Goal: Task Accomplishment & Management: Manage account settings

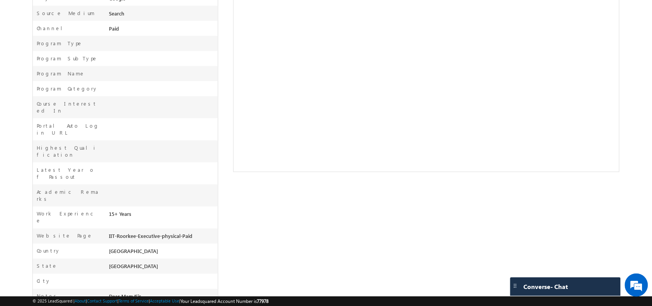
click at [178, 293] on span "Dear Mam/Sir I am 50 yrs age, a Master Mariner (Capt. of Maechant Ships) with B…" at bounding box center [160, 309] width 103 height 33
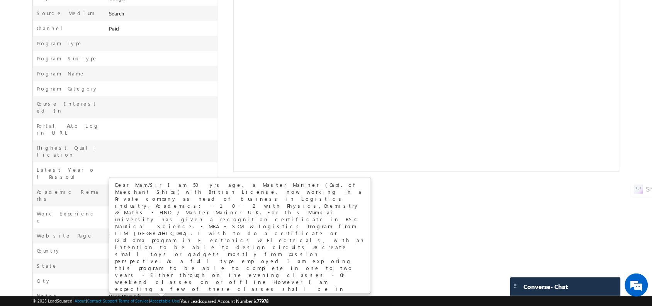
scroll to position [227, 0]
click at [200, 122] on div at bounding box center [162, 126] width 111 height 11
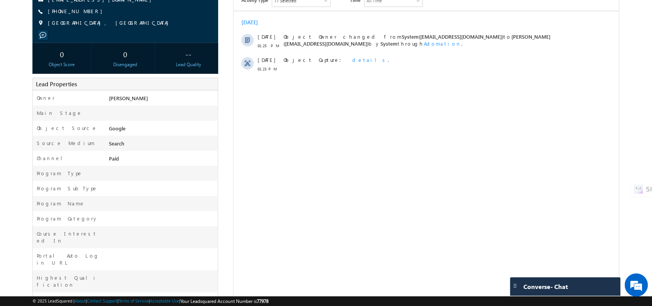
scroll to position [0, 0]
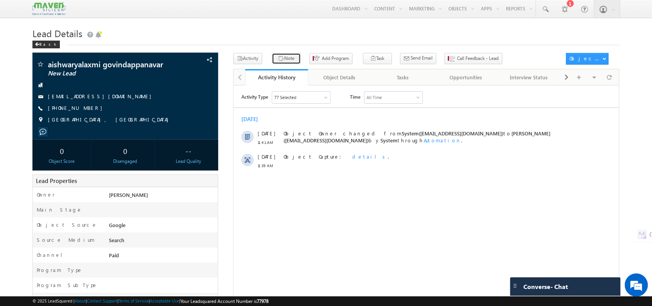
click at [275, 55] on button "Note" at bounding box center [286, 58] width 29 height 11
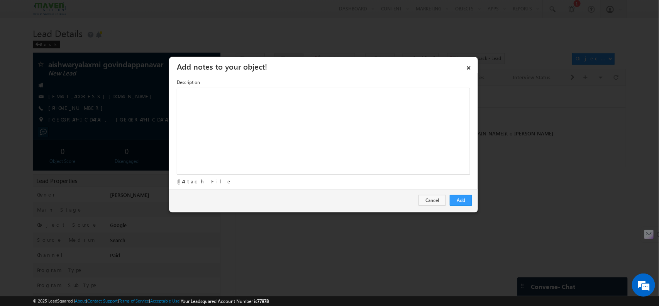
click at [336, 184] on div "Attach File" at bounding box center [324, 181] width 294 height 7
click at [312, 156] on div "Rich Text Editor, Description-inline-editor-div" at bounding box center [324, 131] width 294 height 87
click at [234, 95] on div "10- 12 ​" at bounding box center [324, 131] width 294 height 87
click at [220, 101] on div "10-92 12 ​" at bounding box center [324, 131] width 294 height 87
click at [209, 91] on div "10-92 12 -91% ​" at bounding box center [324, 131] width 294 height 87
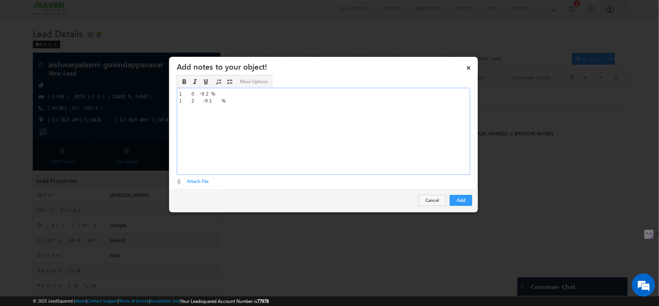
click at [213, 101] on div "10-92% 12 -91% ​" at bounding box center [324, 131] width 294 height 87
click at [471, 202] on button "Add" at bounding box center [461, 200] width 22 height 11
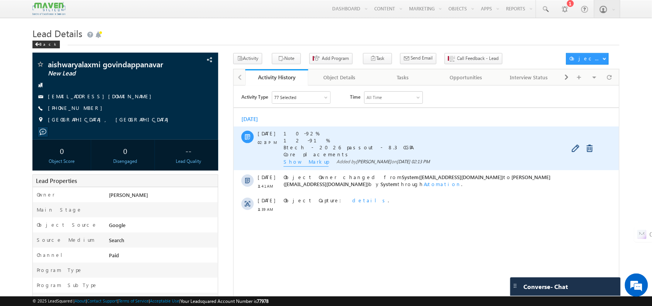
click at [292, 159] on span "Show Markup" at bounding box center [305, 162] width 45 height 8
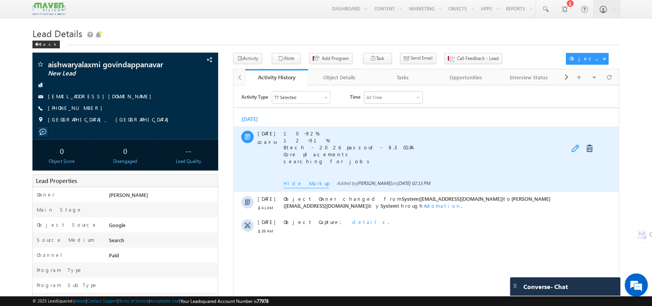
click at [574, 147] on link at bounding box center [575, 148] width 9 height 8
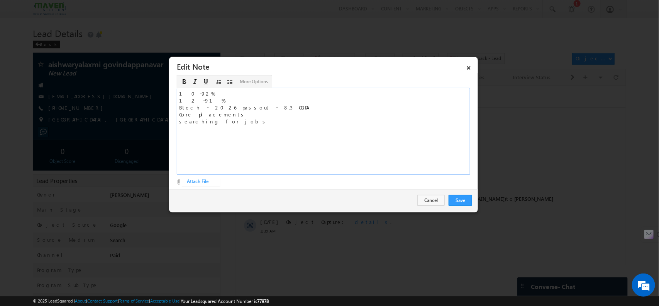
click at [278, 134] on div "10-92% 12 -91% Btech - 2026 passout - 8.3 CGPA Core placements searching for jo…" at bounding box center [324, 131] width 294 height 87
click at [465, 201] on button "Save" at bounding box center [461, 200] width 24 height 11
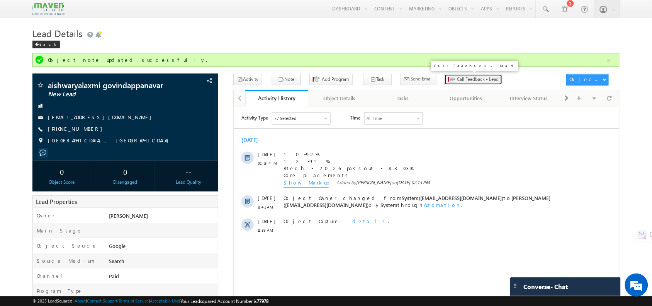
click at [457, 76] on span "Call Feedback - Lead" at bounding box center [478, 79] width 42 height 7
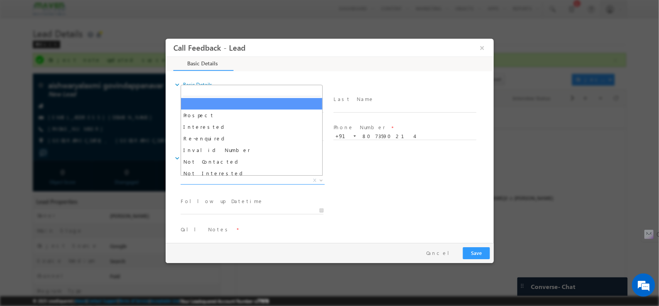
click at [250, 180] on span "X" at bounding box center [252, 180] width 144 height 8
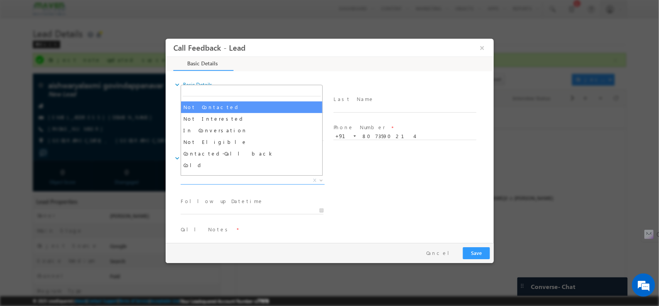
scroll to position [62, 0]
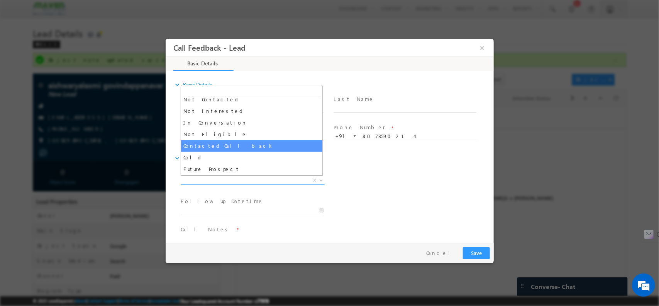
select select "Contacted-Call back"
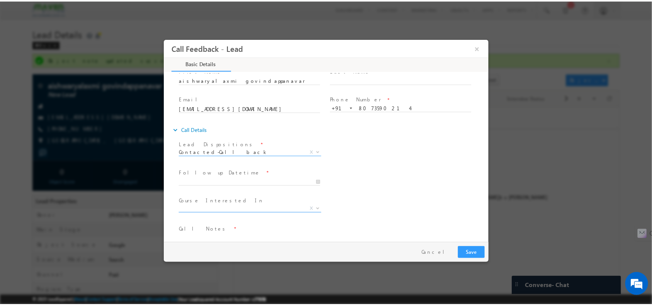
scroll to position [41, 0]
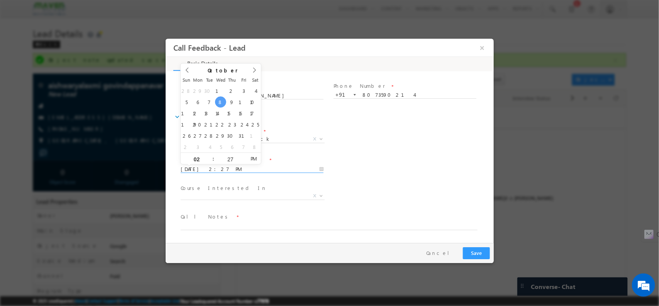
click at [250, 168] on input "08/10/2025 2:27 PM" at bounding box center [251, 169] width 143 height 8
type input "09/10/2025 2:27 PM"
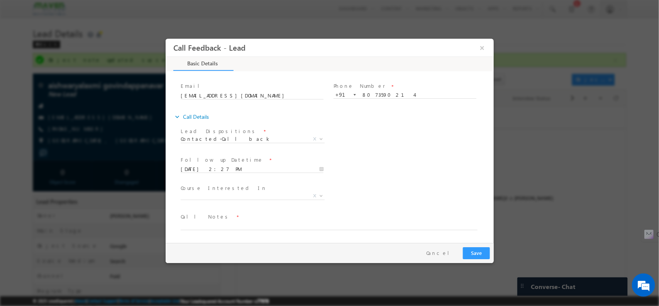
click at [233, 219] on span "Call Notes *" at bounding box center [324, 216] width 289 height 8
click at [233, 224] on textarea at bounding box center [328, 225] width 297 height 9
type textarea "CBL"
click at [481, 249] on button "Save" at bounding box center [476, 252] width 27 height 12
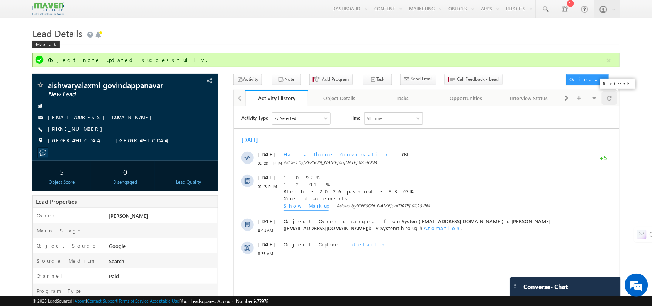
click at [607, 94] on span at bounding box center [609, 98] width 5 height 14
